Goal: Task Accomplishment & Management: Complete application form

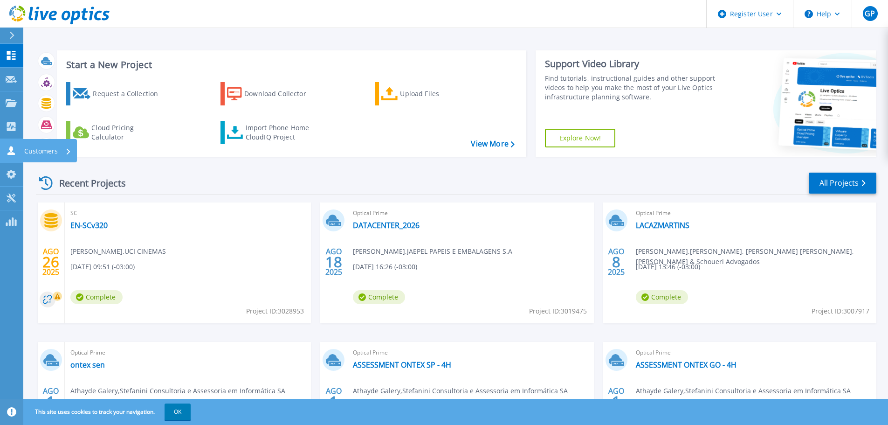
click at [9, 155] on icon at bounding box center [10, 150] width 7 height 9
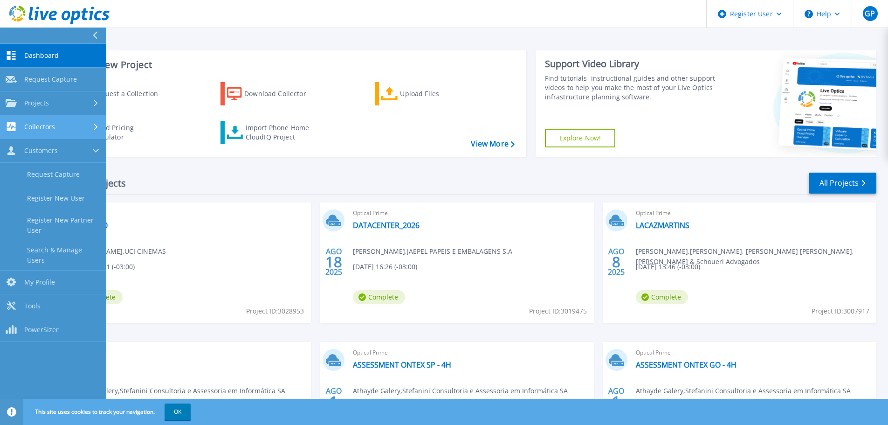
click at [57, 129] on div "Collectors" at bounding box center [53, 126] width 95 height 9
click at [20, 132] on link "Collectors Collectors" at bounding box center [53, 127] width 106 height 24
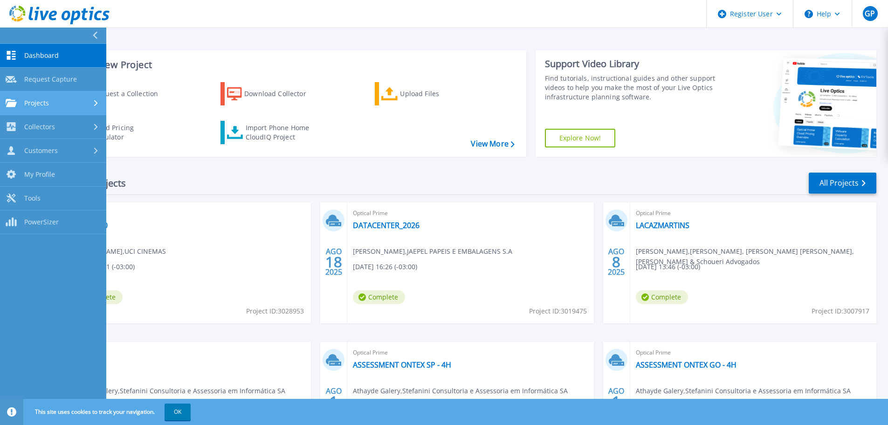
click at [42, 107] on span "Projects" at bounding box center [36, 103] width 25 height 8
click at [56, 112] on link "Projects Projects" at bounding box center [53, 103] width 106 height 24
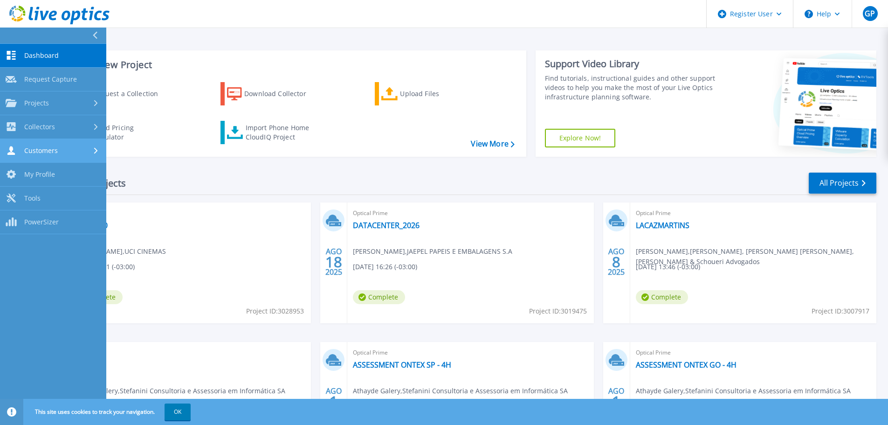
click at [57, 152] on div "Customers" at bounding box center [53, 150] width 95 height 9
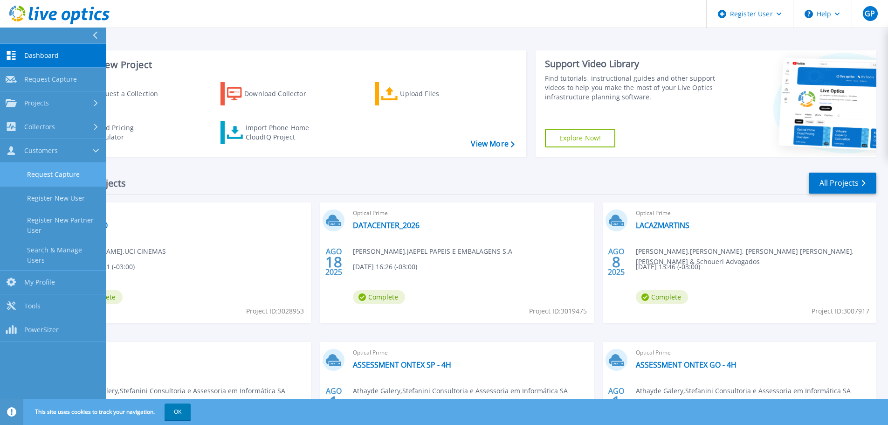
click at [58, 172] on link "Request Capture" at bounding box center [53, 175] width 106 height 24
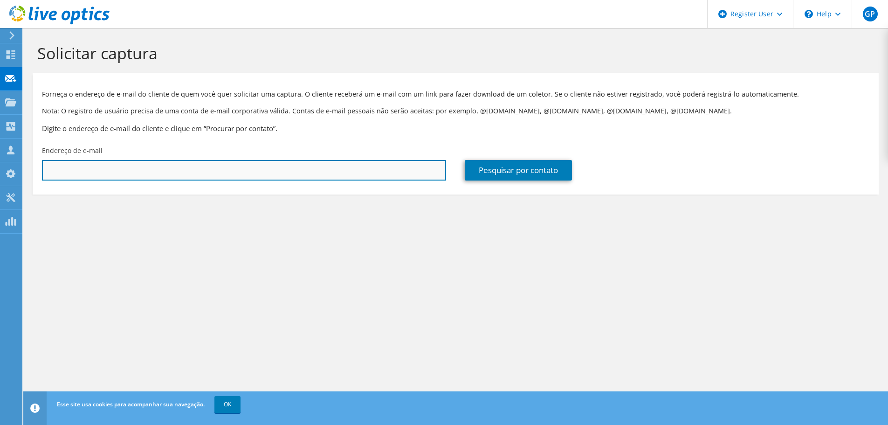
click at [226, 171] on input "text" at bounding box center [244, 170] width 404 height 21
paste input "wilson@frisa.com.br"
type input "wilson@frisa.com.br"
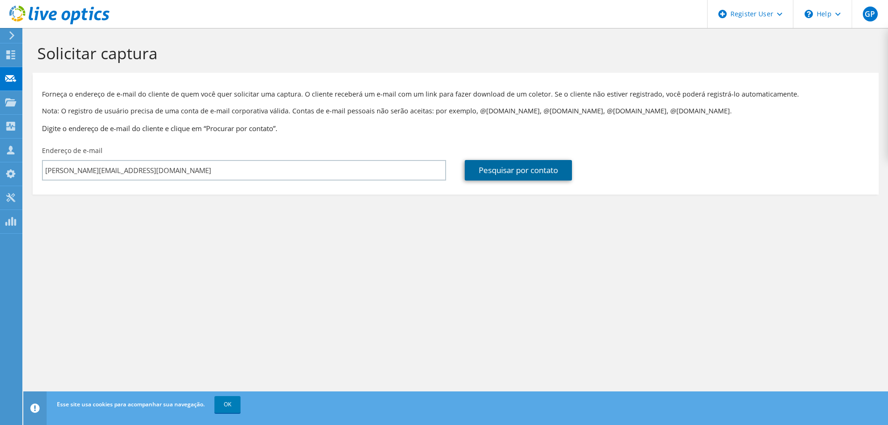
click at [493, 174] on link "Pesquisar por contato" at bounding box center [518, 170] width 107 height 21
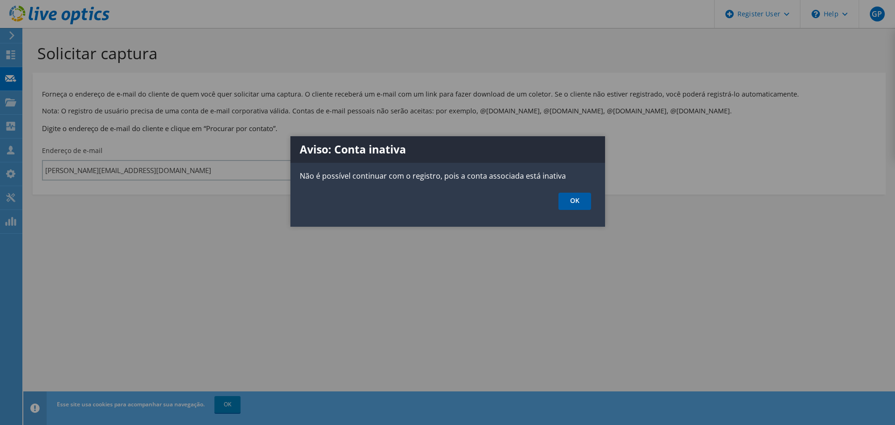
click at [574, 202] on link "OK" at bounding box center [575, 201] width 33 height 17
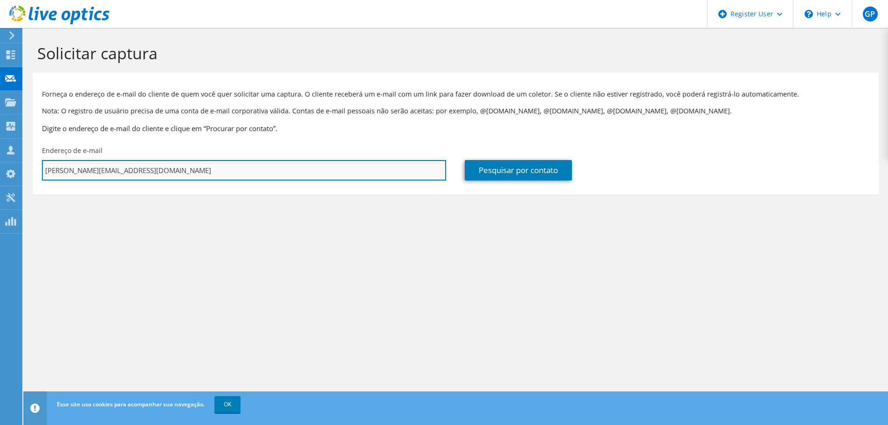
click at [151, 172] on input "wilson@frisa.com.br" at bounding box center [244, 170] width 404 height 21
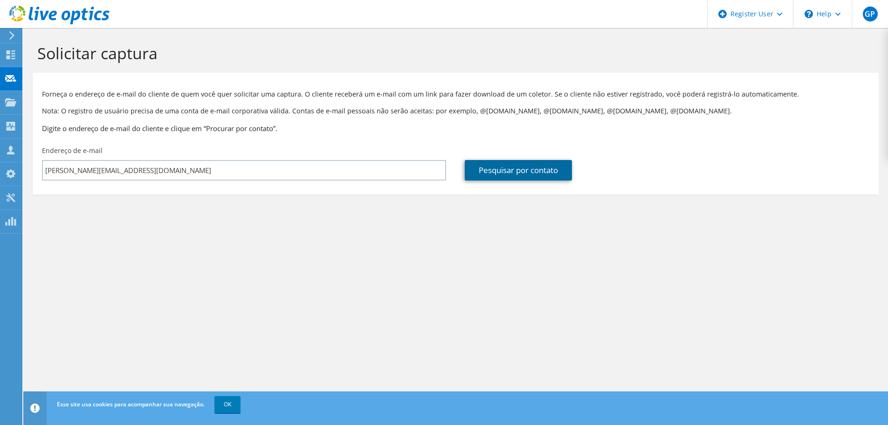
click at [497, 171] on link "Pesquisar por contato" at bounding box center [518, 170] width 107 height 21
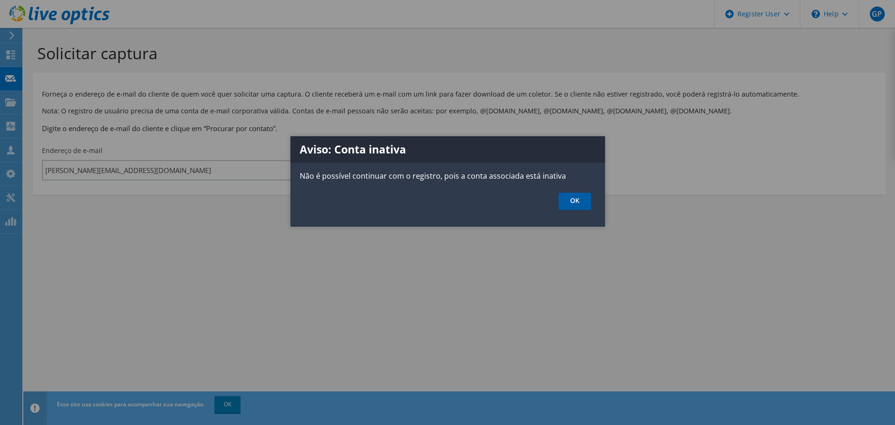
click at [567, 198] on link "OK" at bounding box center [575, 201] width 33 height 17
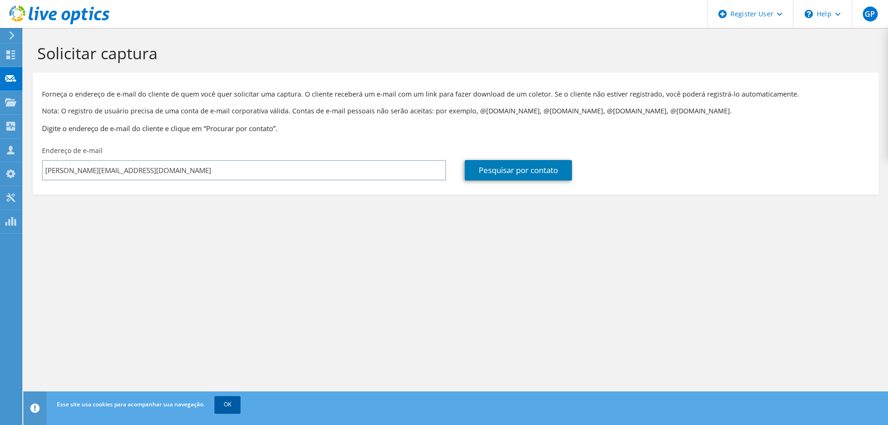
click at [233, 404] on link "OK" at bounding box center [228, 404] width 26 height 17
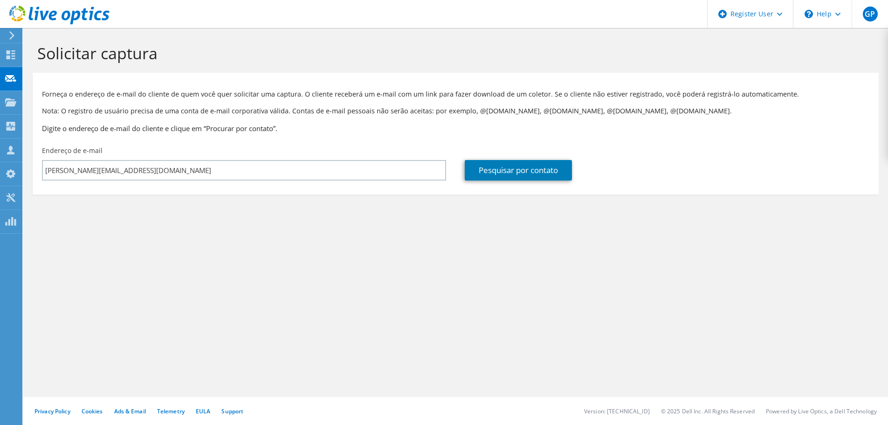
click at [142, 300] on div "Solicitar captura Forneça o endereço de e-mail do cliente de quem você quer sol…" at bounding box center [455, 226] width 865 height 397
click at [500, 176] on link "Pesquisar por contato" at bounding box center [518, 170] width 107 height 21
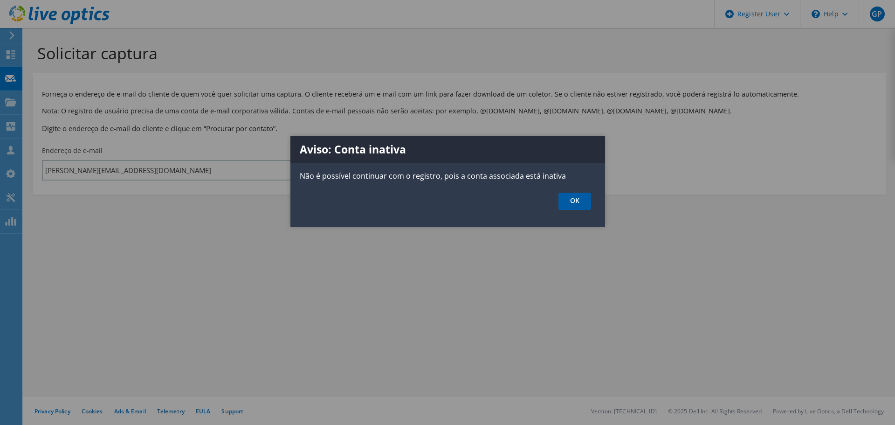
click at [571, 202] on link "OK" at bounding box center [575, 201] width 33 height 17
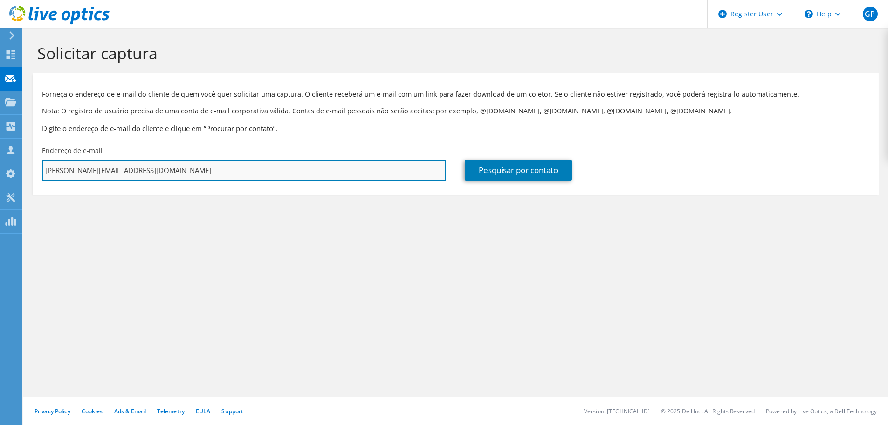
click at [172, 171] on input "wilson@frisa.com.br" at bounding box center [244, 170] width 404 height 21
drag, startPoint x: 151, startPoint y: 170, endPoint x: 26, endPoint y: 173, distance: 125.0
click at [26, 173] on section "Solicitar captura Forneça o endereço de e-mail do cliente de quem você quer sol…" at bounding box center [455, 134] width 865 height 213
paste input "mgcosta@frisa.com.br"
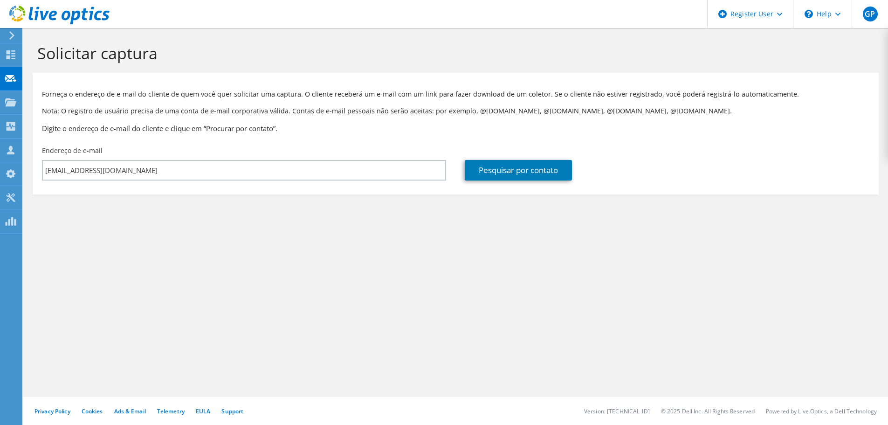
click at [497, 159] on div "Pesquisar por contato" at bounding box center [667, 163] width 423 height 44
click at [495, 176] on link "Pesquisar por contato" at bounding box center [518, 170] width 107 height 21
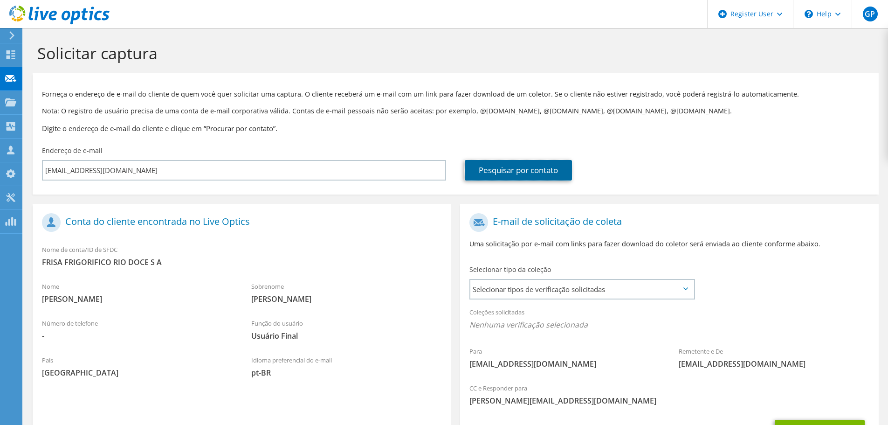
scroll to position [85, 0]
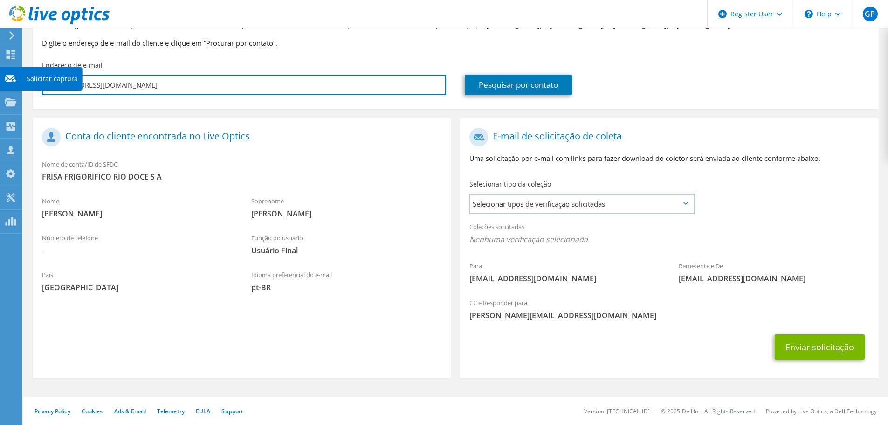
drag, startPoint x: 124, startPoint y: 86, endPoint x: 16, endPoint y: 88, distance: 107.3
click at [16, 88] on div "GP Usuário Dell Guilherme Picoral Guilherme.Picoral@dell.com Dell My Profile Lo…" at bounding box center [444, 170] width 888 height 510
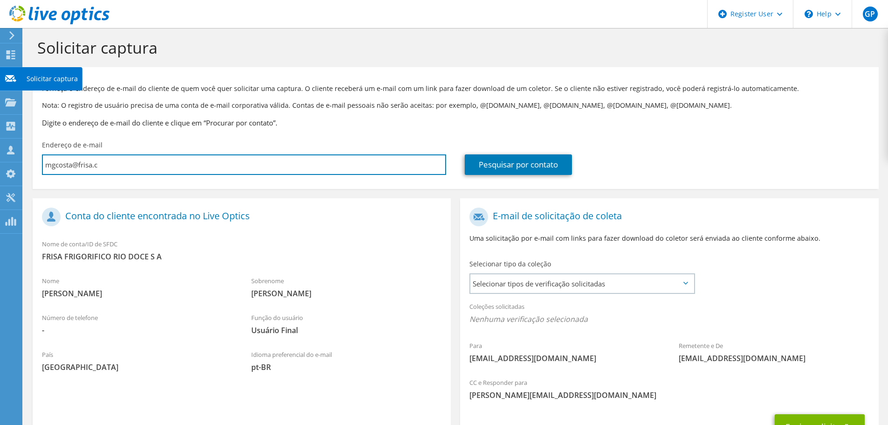
scroll to position [0, 0]
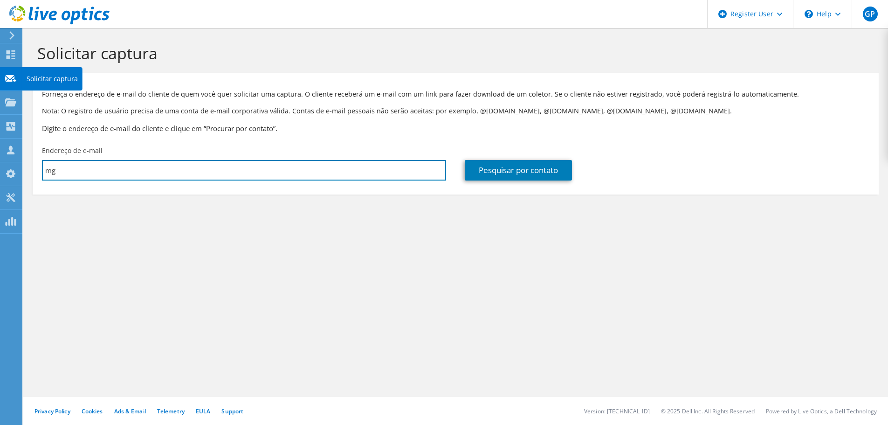
type input "m"
paste input "wilson@frisa.com.br"
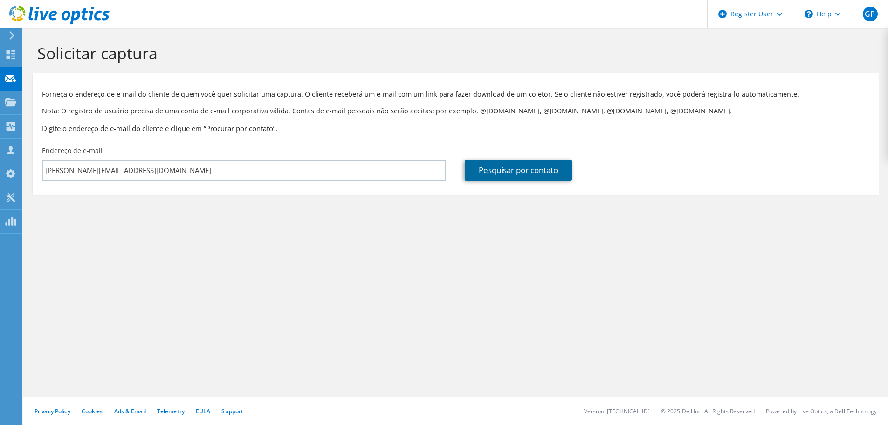
click at [477, 175] on link "Pesquisar por contato" at bounding box center [518, 170] width 107 height 21
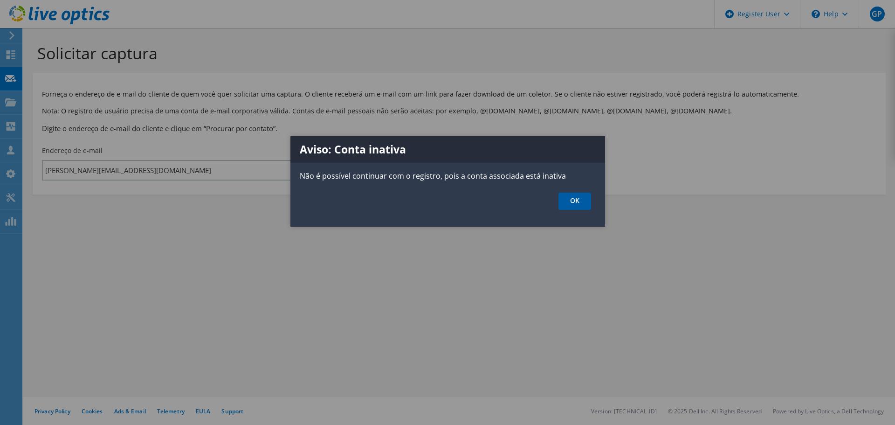
click at [574, 199] on link "OK" at bounding box center [575, 201] width 33 height 17
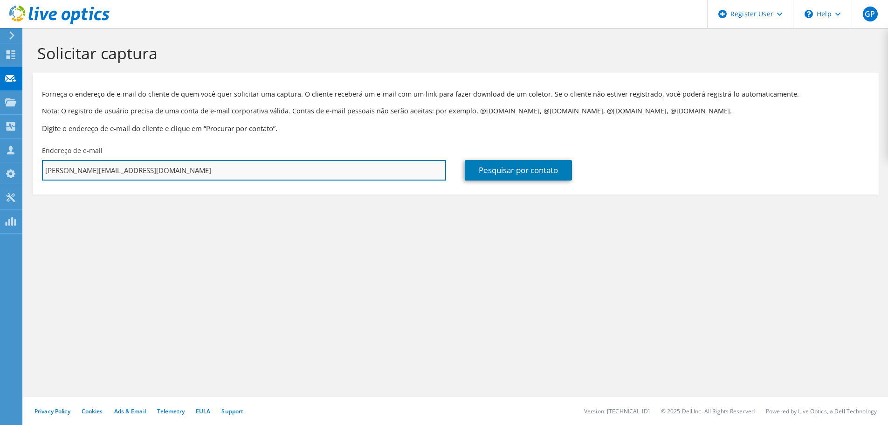
click at [181, 166] on input "wilson@frisa.com.br" at bounding box center [244, 170] width 404 height 21
drag, startPoint x: 154, startPoint y: 172, endPoint x: -47, endPoint y: 176, distance: 200.6
click at [0, 176] on html "GP Usuário Dell Guilherme Picoral Guilherme.Picoral@dell.com Dell My Profile Lo…" at bounding box center [444, 212] width 888 height 425
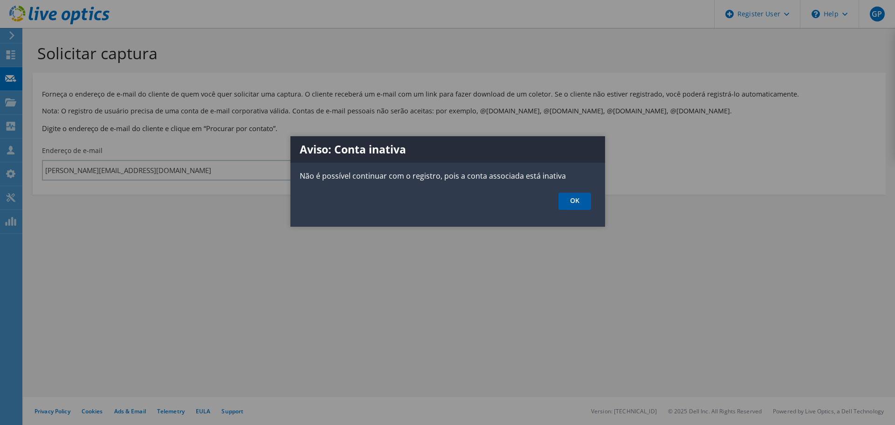
click at [576, 201] on link "OK" at bounding box center [575, 201] width 33 height 17
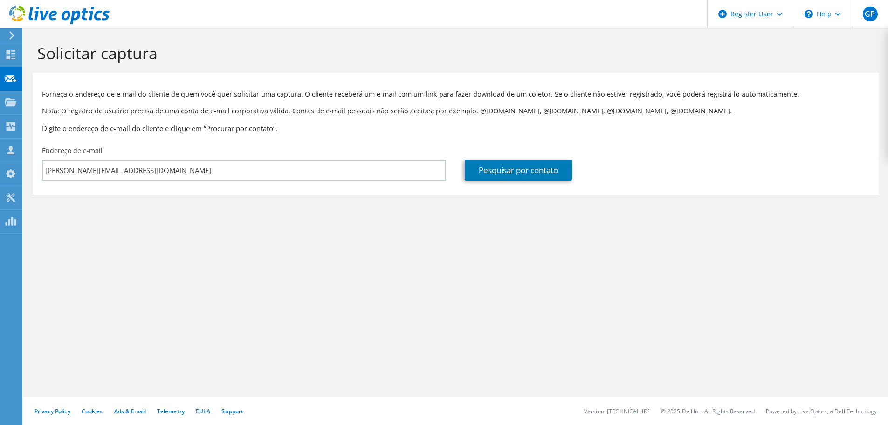
click at [134, 346] on div "Solicitar captura Forneça o endereço de e-mail do cliente de quem você quer sol…" at bounding box center [455, 226] width 865 height 397
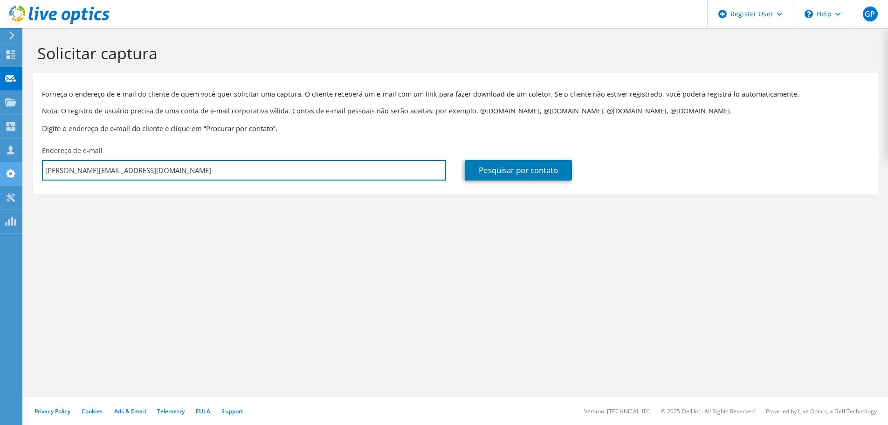
drag, startPoint x: 110, startPoint y: 173, endPoint x: 2, endPoint y: 172, distance: 107.7
click at [2, 172] on div "GP Usuário Dell Guilherme Picoral Guilherme.Picoral@dell.com Dell My Profile Lo…" at bounding box center [444, 212] width 888 height 425
type input "w"
paste input "mgcosta@frisa.com.br"
type input "mgcosta@frisa.com.br"
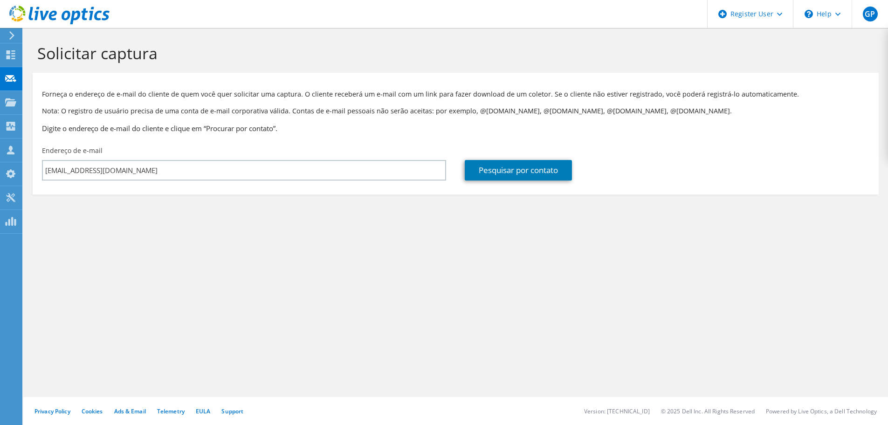
click at [296, 268] on div "Solicitar captura Forneça o endereço de e-mail do cliente de quem você quer sol…" at bounding box center [455, 226] width 865 height 397
click at [514, 165] on link "Pesquisar por contato" at bounding box center [518, 170] width 107 height 21
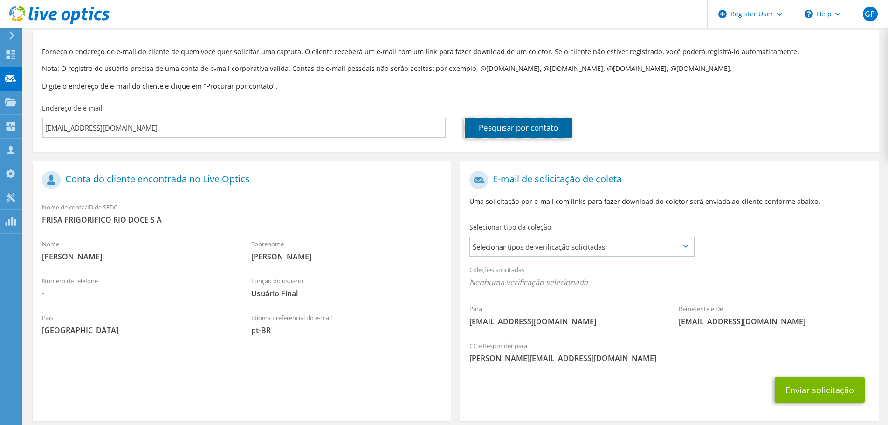
scroll to position [85, 0]
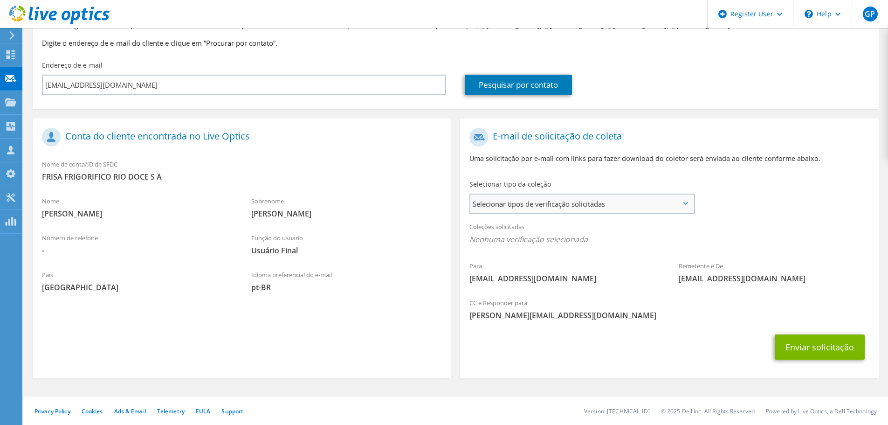
click at [586, 209] on span "Selecionar tipos de verificação solicitadas" at bounding box center [582, 203] width 223 height 19
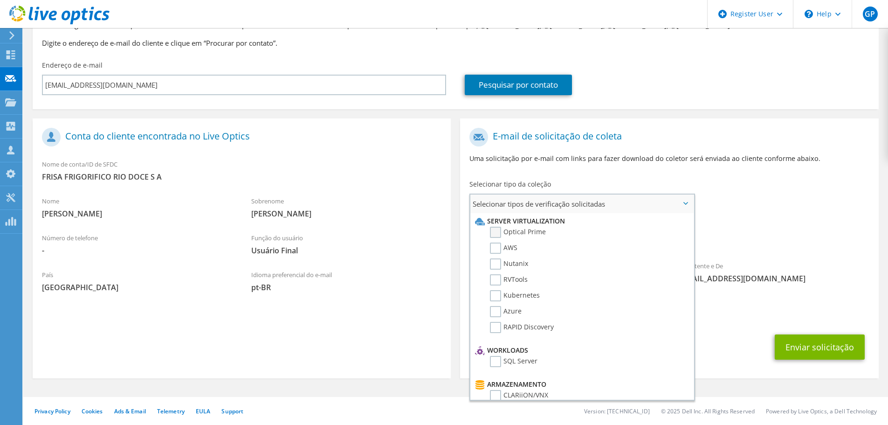
click at [500, 234] on label "Optical Prime" at bounding box center [518, 232] width 56 height 11
click at [0, 0] on input "Optical Prime" at bounding box center [0, 0] width 0 height 0
click at [750, 209] on div "Para mgcosta@frisa.com.br Remetente e De liveoptics@liveoptics.com" at bounding box center [669, 209] width 418 height 173
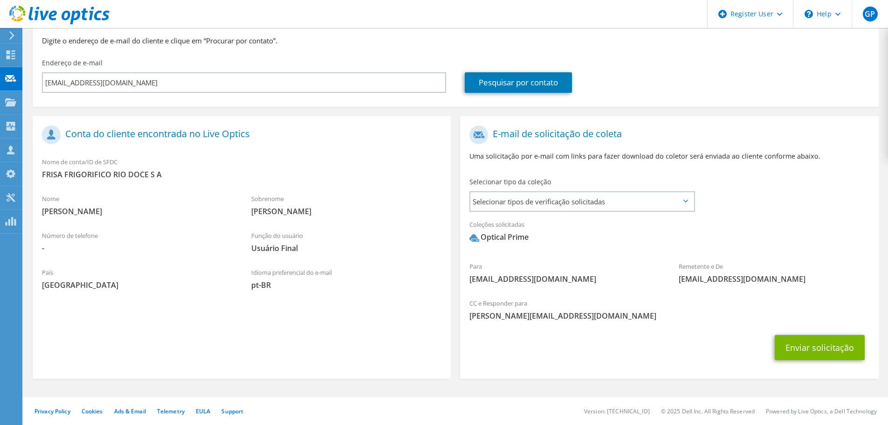
scroll to position [88, 0]
click at [811, 343] on button "Enviar solicitação" at bounding box center [820, 346] width 90 height 25
